Goal: Download file/media

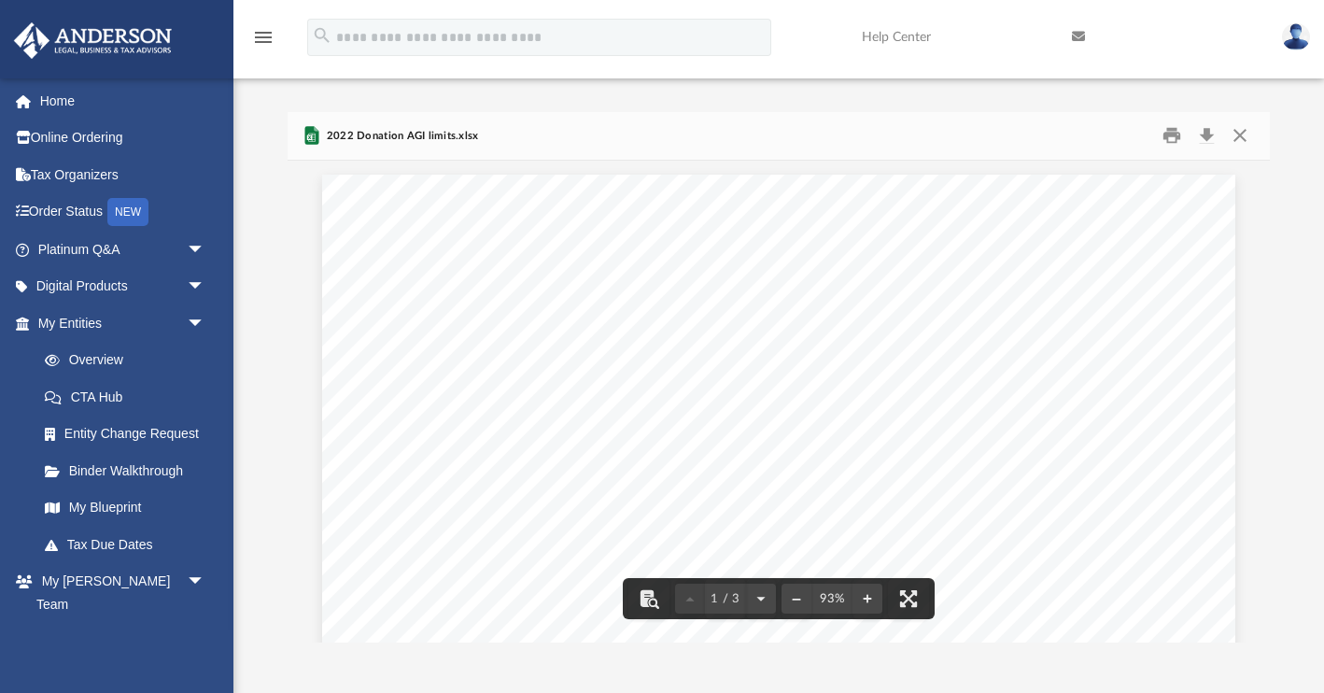
scroll to position [86, 0]
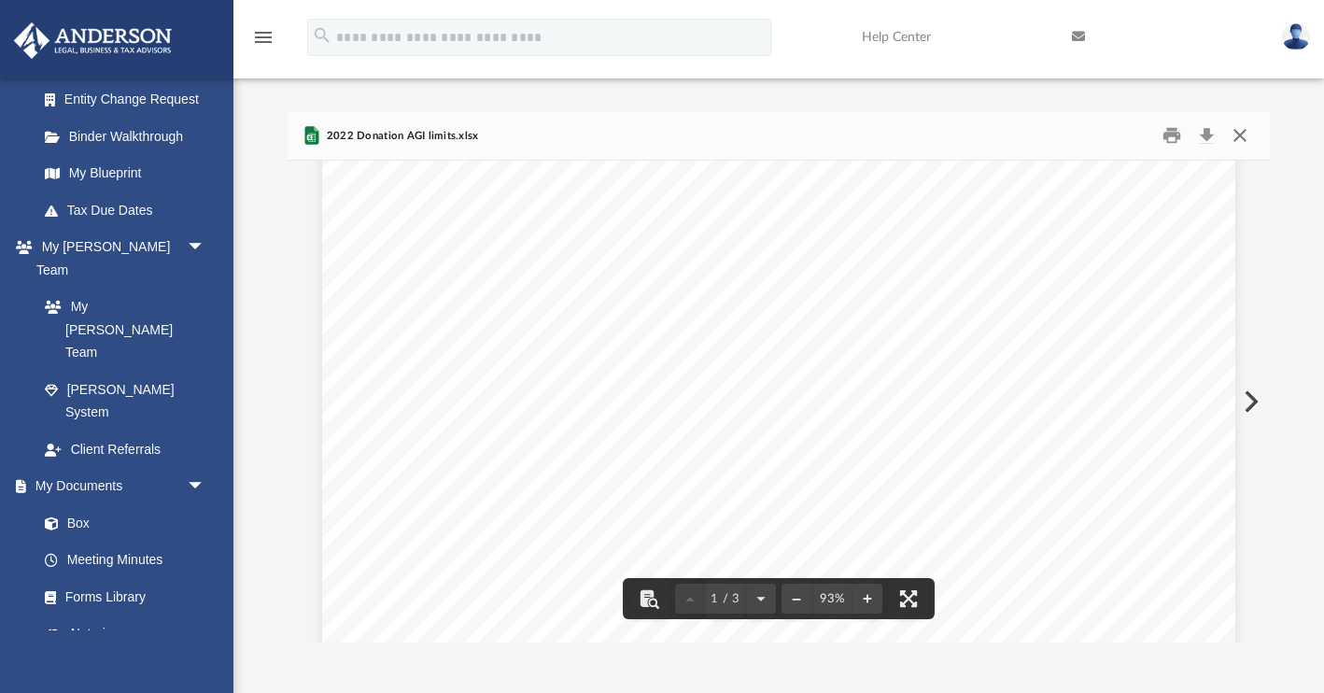
click at [1238, 138] on button "Close" at bounding box center [1240, 135] width 34 height 29
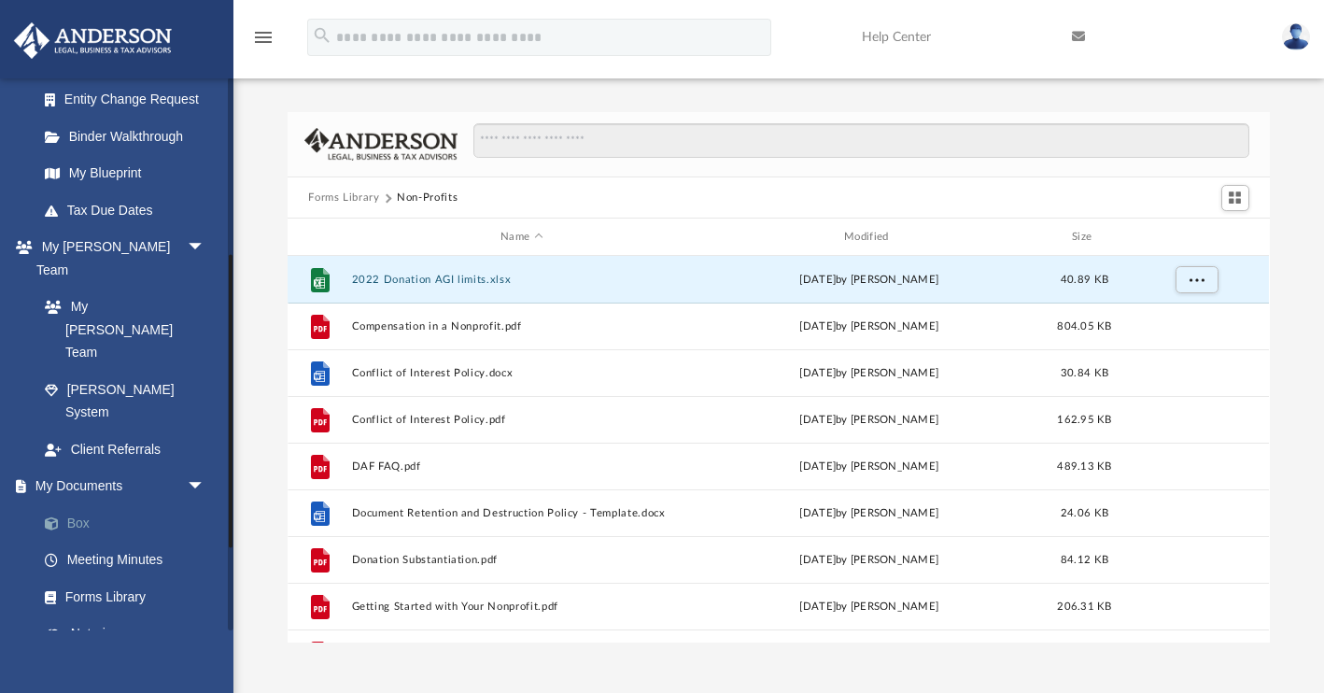
click at [109, 504] on link "Box" at bounding box center [129, 522] width 207 height 37
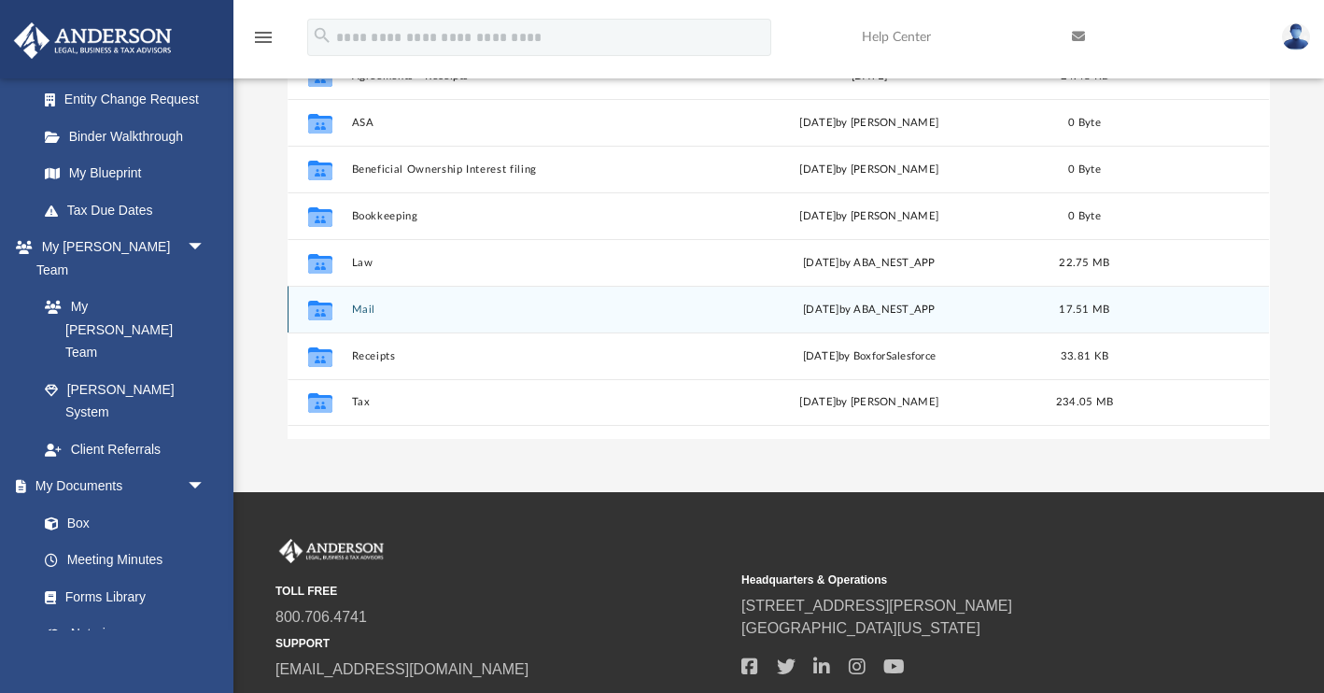
scroll to position [285, 0]
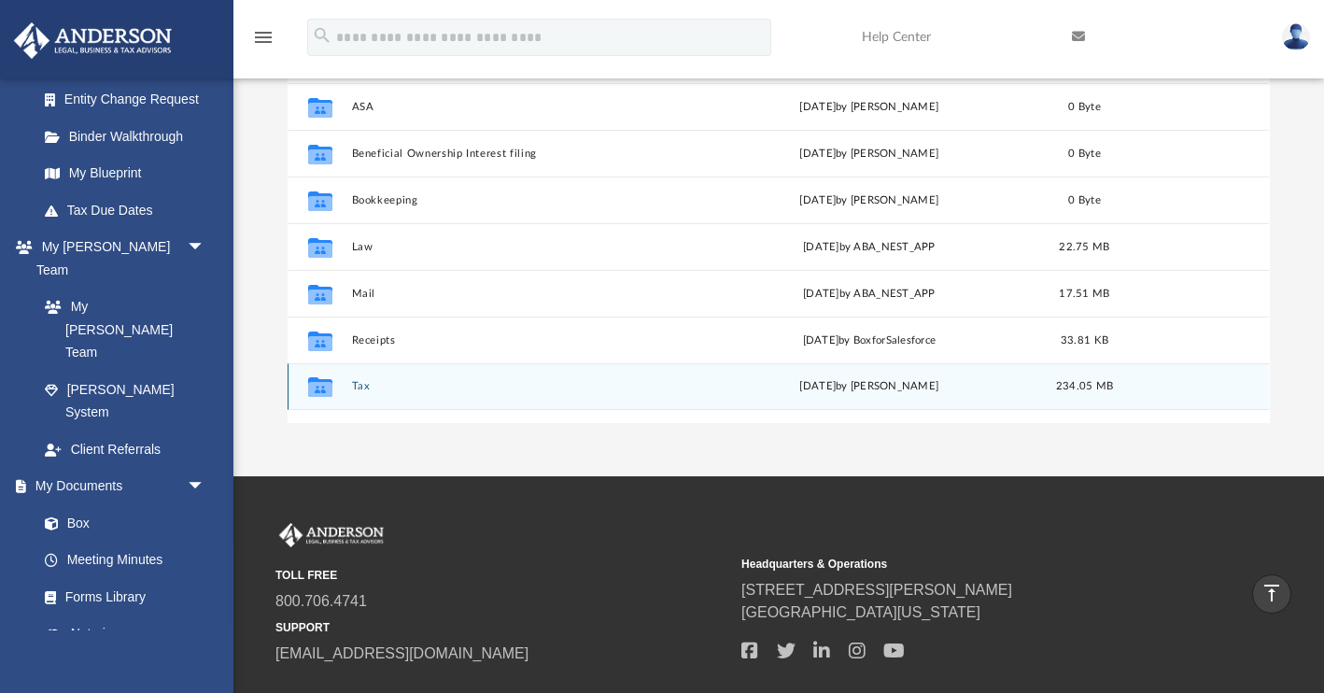
click at [751, 394] on div "Collaborated Folder Tax [DATE] by [PERSON_NAME] 234.05 MB" at bounding box center [779, 386] width 982 height 47
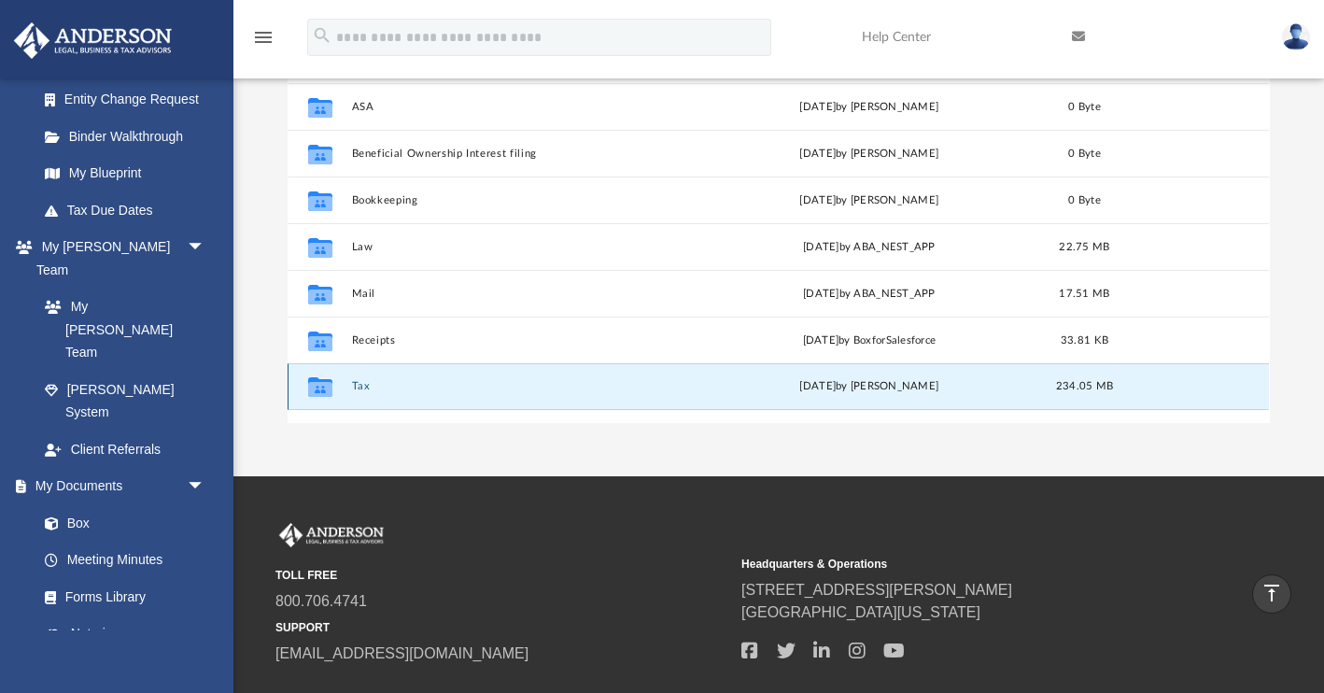
click at [351, 386] on div "Collaborated Folder Tax [DATE] by [PERSON_NAME] 234.05 MB" at bounding box center [779, 386] width 982 height 47
click at [359, 385] on button "Tax" at bounding box center [522, 387] width 340 height 12
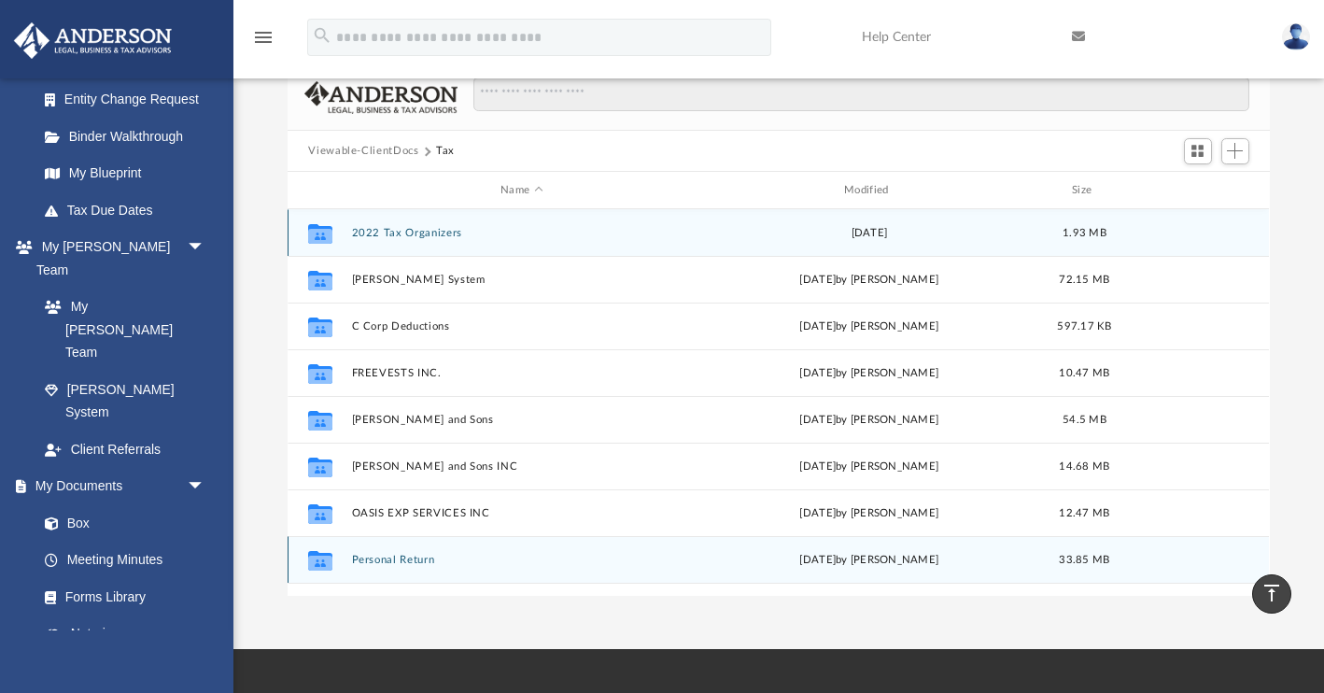
scroll to position [109, 0]
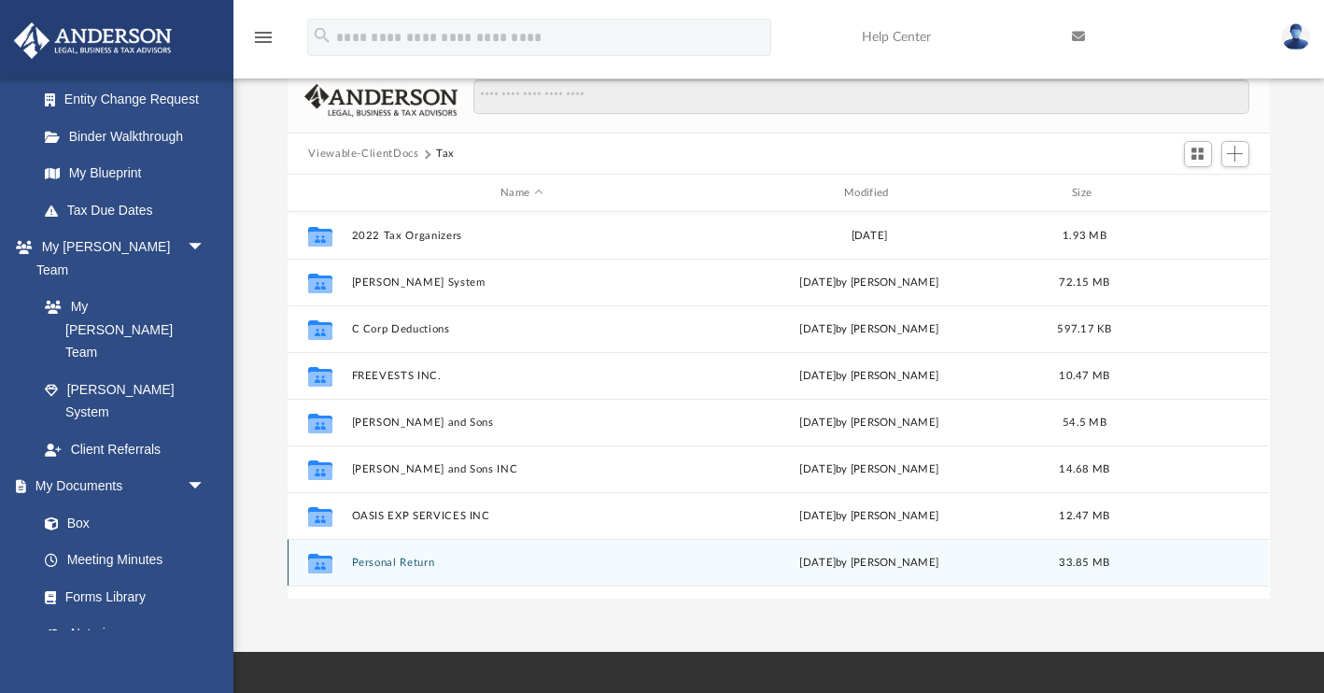
click at [388, 561] on button "Personal Return" at bounding box center [522, 563] width 340 height 12
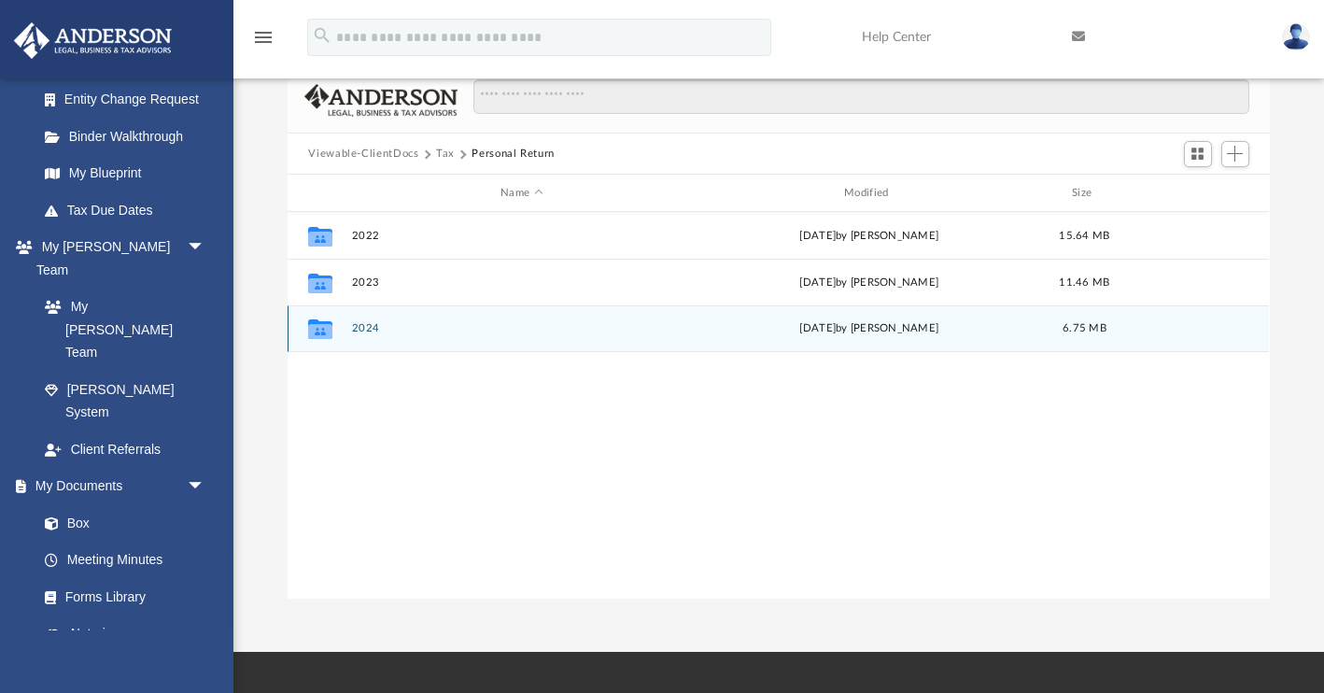
click at [360, 335] on div "Collaborated Folder 2024 [DATE] by [PERSON_NAME] 6.75 MB" at bounding box center [779, 328] width 982 height 47
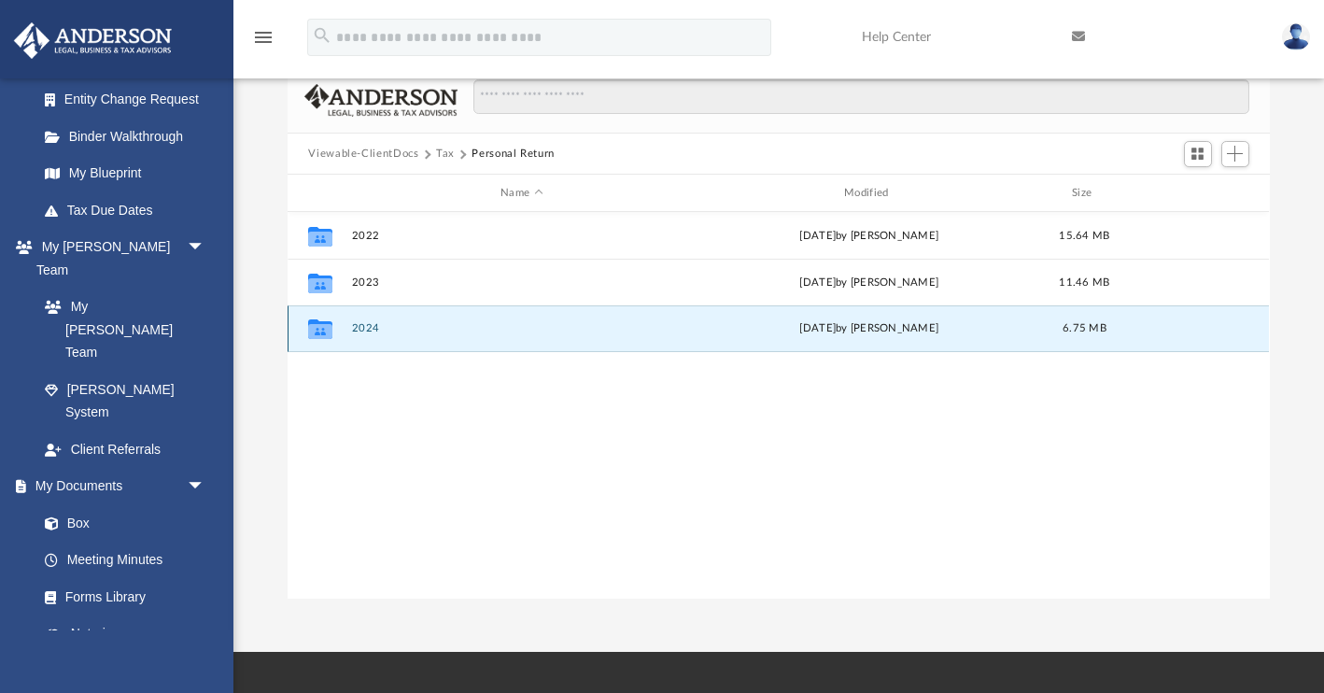
click at [365, 329] on button "2024" at bounding box center [522, 329] width 340 height 12
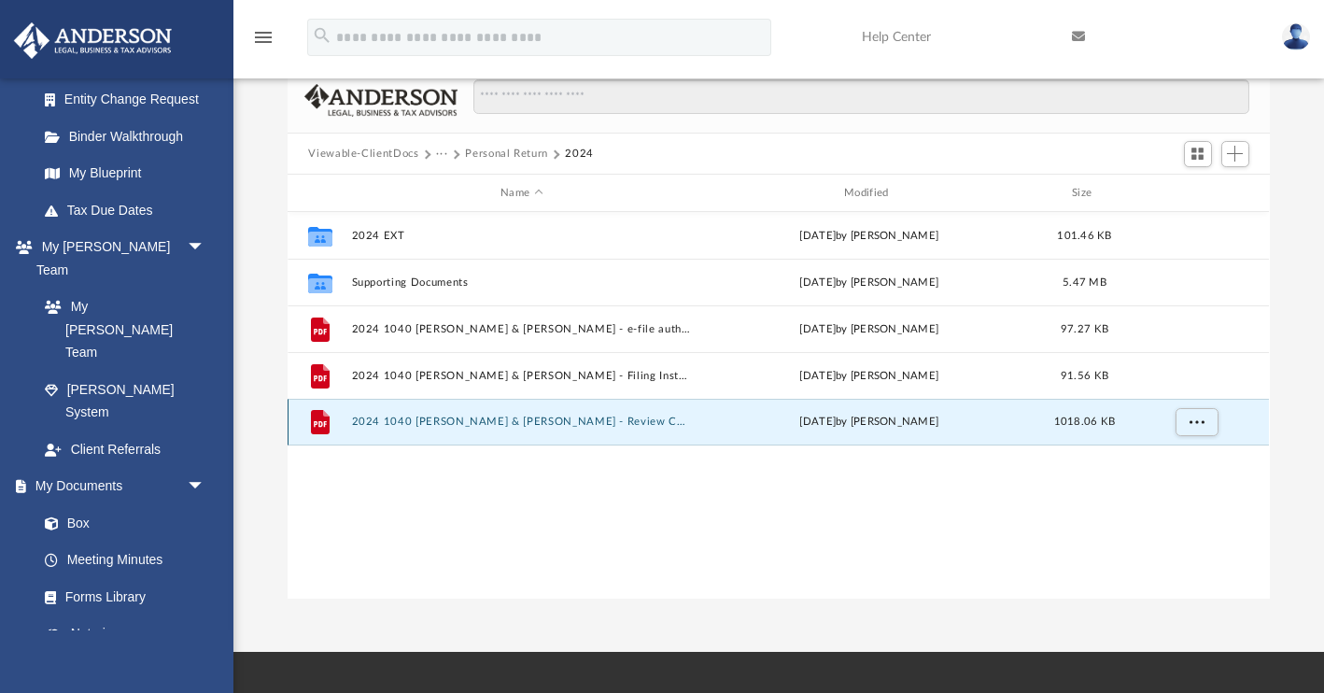
click at [602, 421] on button "2024 1040 [PERSON_NAME] & [PERSON_NAME] - Review Copy.pdf" at bounding box center [522, 423] width 340 height 12
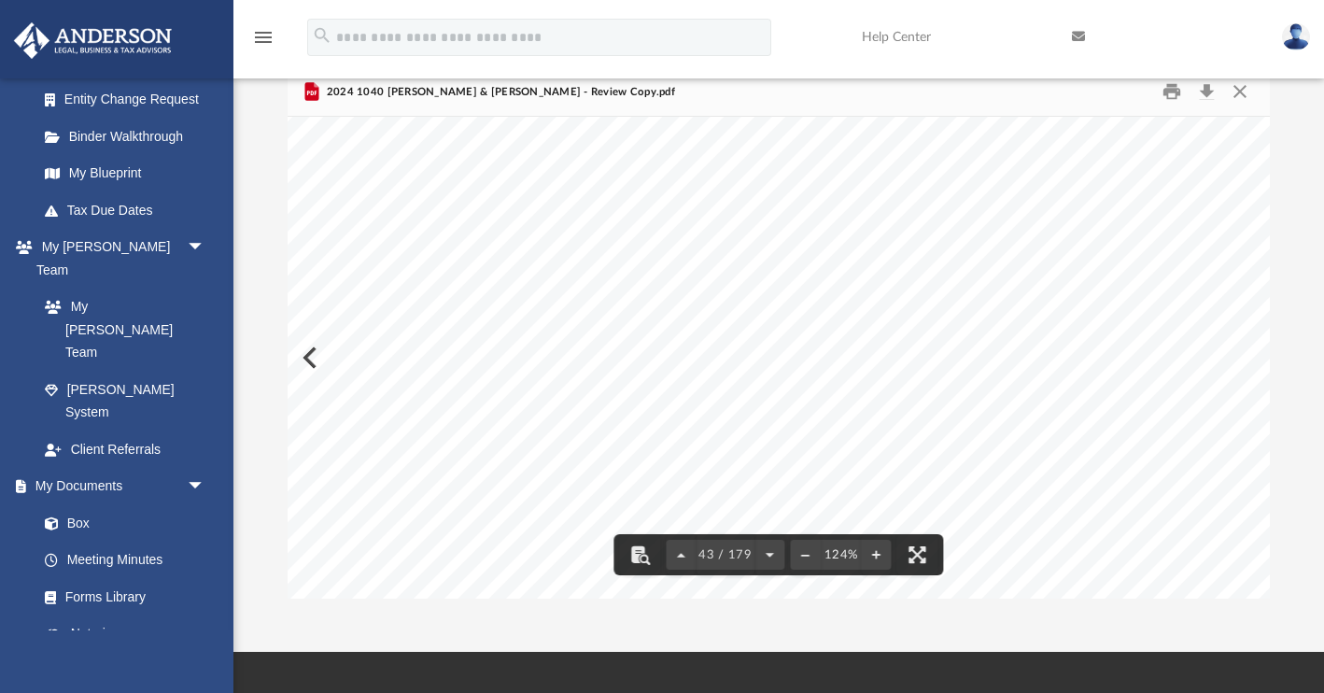
scroll to position [50031, 0]
click at [1210, 92] on button "Download" at bounding box center [1208, 92] width 34 height 29
